Goal: Task Accomplishment & Management: Use online tool/utility

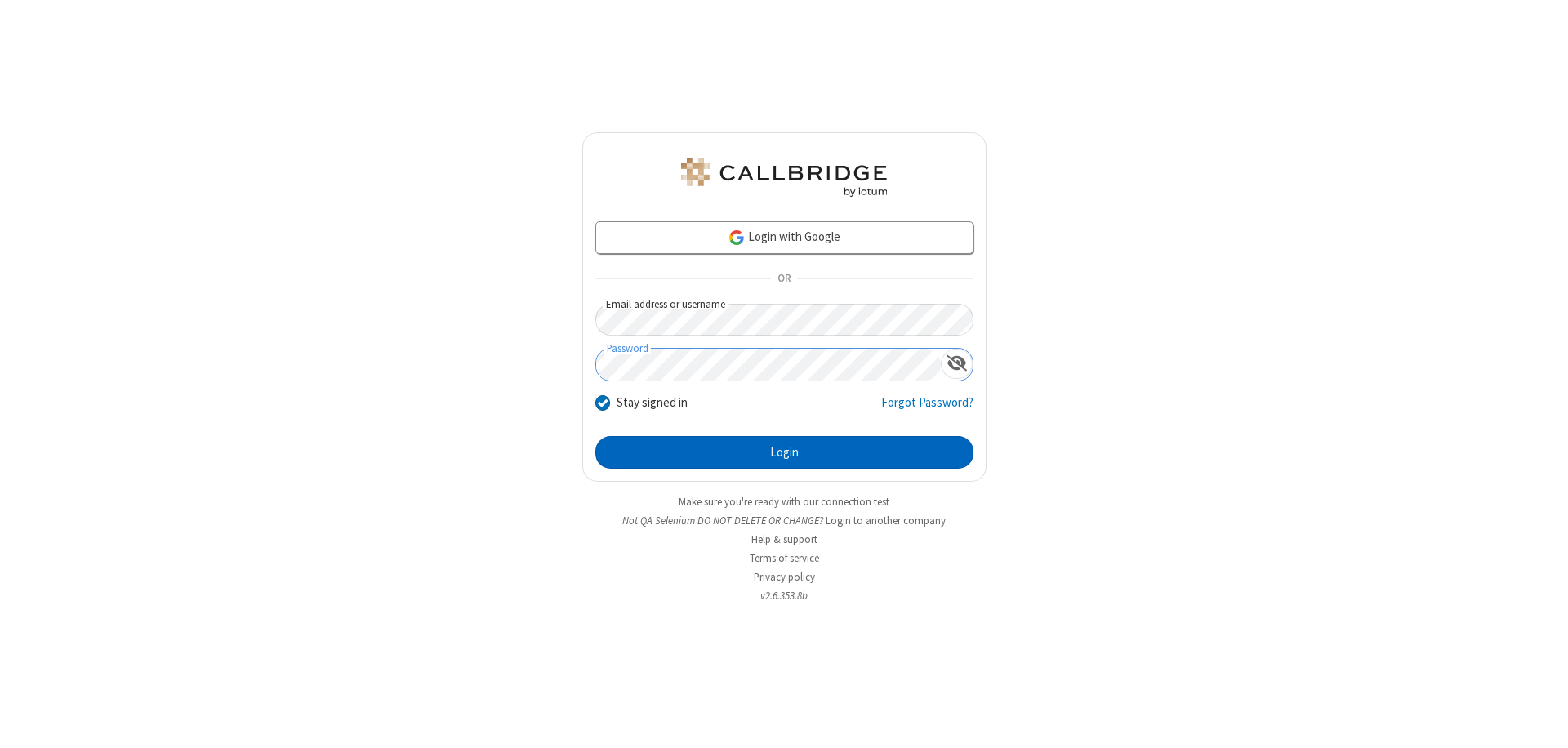
click at [784, 453] on button "Login" at bounding box center [784, 452] width 378 height 32
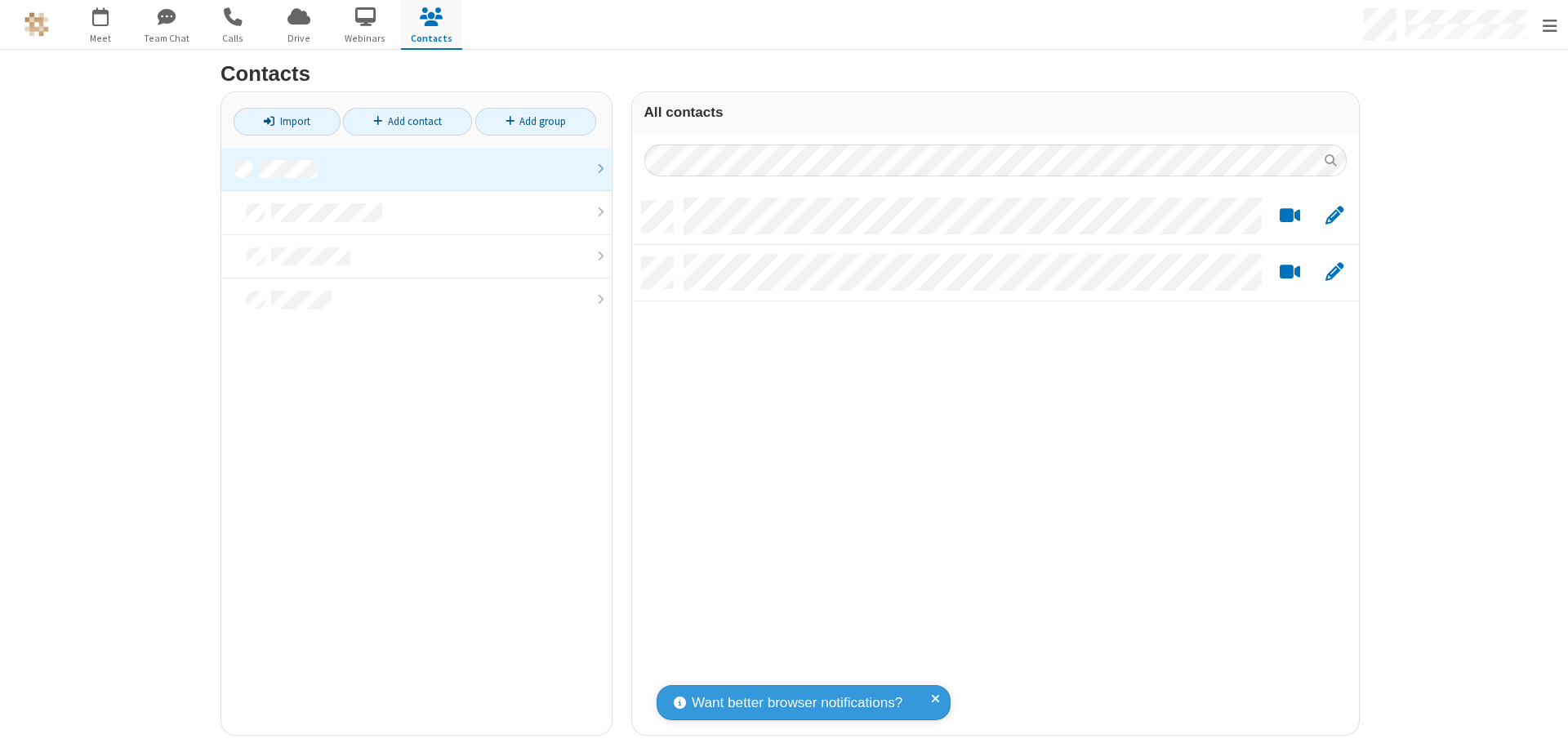
scroll to position [535, 715]
